Goal: Use online tool/utility: Utilize a website feature to perform a specific function

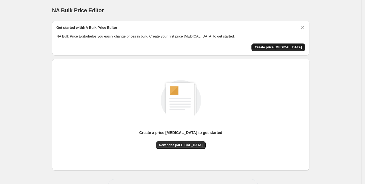
click at [272, 46] on span "Create price [MEDICAL_DATA]" at bounding box center [278, 47] width 47 height 4
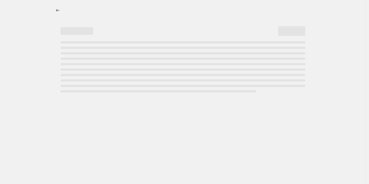
select select "percentage"
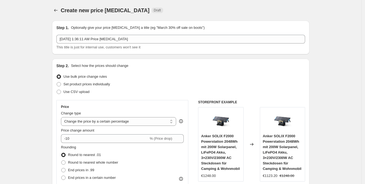
scroll to position [56, 0]
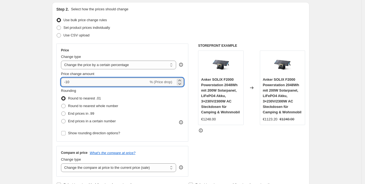
click at [98, 81] on input "-10" at bounding box center [105, 82] width 88 height 9
type input "-1"
type input "-25"
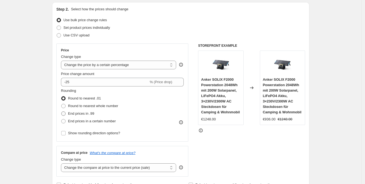
click at [91, 114] on span "End prices in .99" at bounding box center [81, 113] width 26 height 4
click at [62, 111] on input "End prices in .99" at bounding box center [61, 111] width 0 height 0
radio input "true"
click at [230, 141] on div "STOREFRONT EXAMPLE Anker SOLIX F2000 Powerstation 2048Wh mit 200W Solarpanel, L…" at bounding box center [251, 109] width 107 height 133
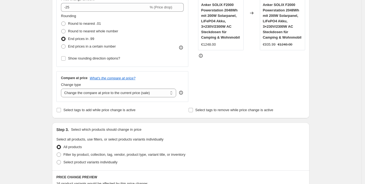
scroll to position [54, 0]
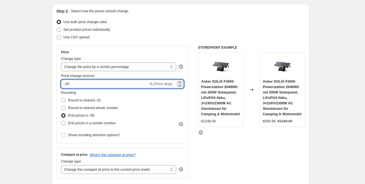
click at [89, 87] on input "-25" at bounding box center [105, 83] width 88 height 9
type input "-2"
type input "-30"
click at [214, 140] on div "STOREFRONT EXAMPLE Anker SOLIX F2000 Powerstation 2048Wh mit 200W Solarpanel, L…" at bounding box center [251, 111] width 107 height 133
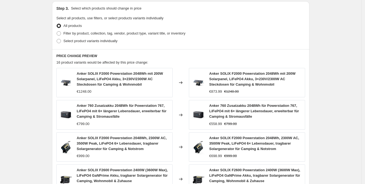
scroll to position [393, 0]
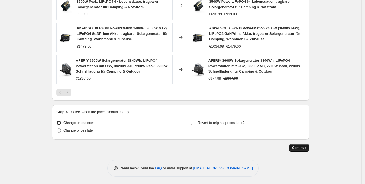
click at [304, 147] on span "Continue" at bounding box center [299, 147] width 14 height 4
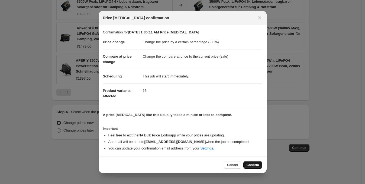
click at [248, 163] on span "Confirm" at bounding box center [253, 164] width 12 height 4
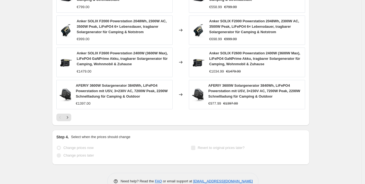
scroll to position [408, 0]
select select "percentage"
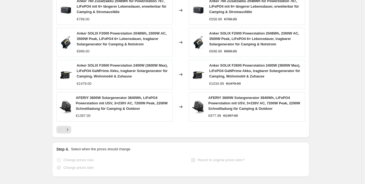
scroll to position [0, 0]
